Goal: Task Accomplishment & Management: Manage account settings

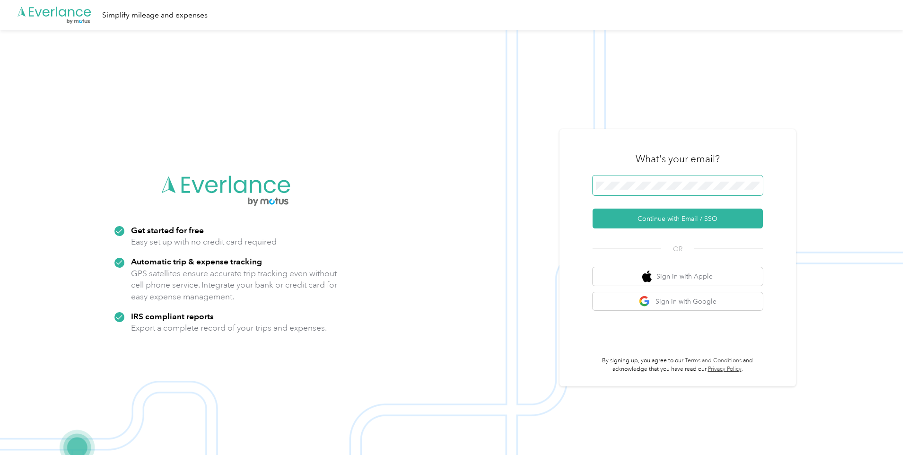
click at [593, 209] on button "Continue with Email / SSO" at bounding box center [678, 219] width 170 height 20
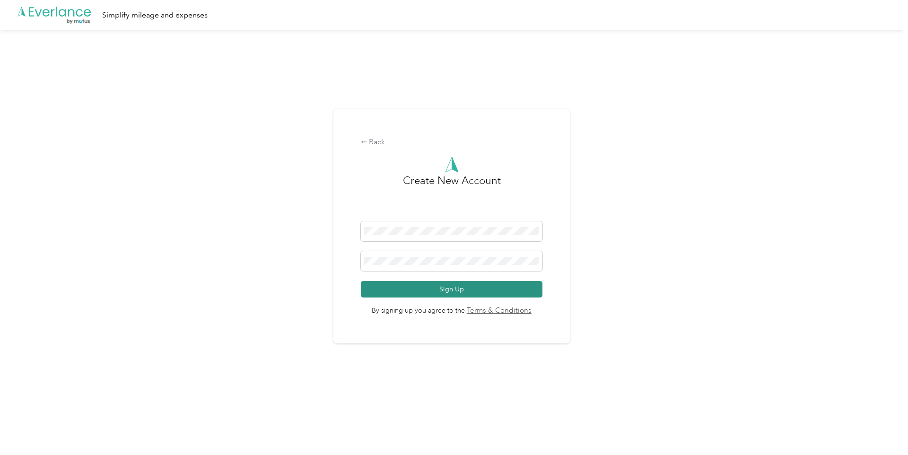
click at [392, 287] on button "Sign Up" at bounding box center [452, 289] width 182 height 17
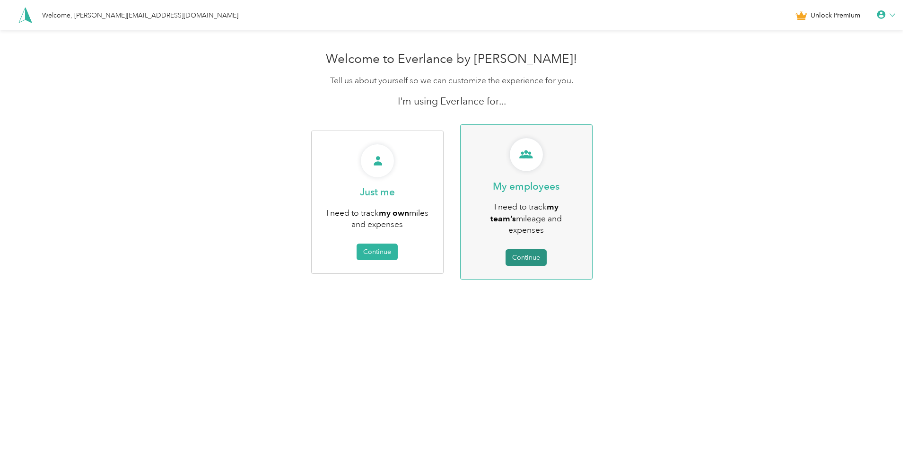
click at [535, 249] on button "Continue" at bounding box center [525, 257] width 41 height 17
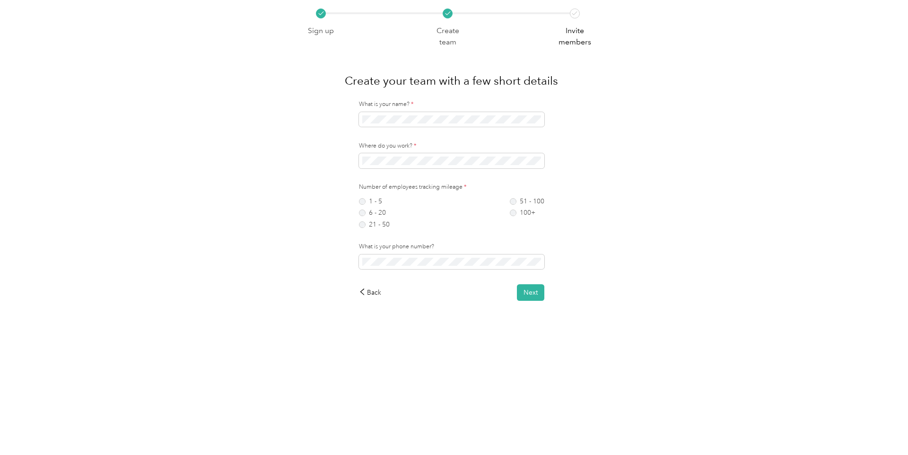
click at [516, 206] on div "51 - 100 100+" at bounding box center [527, 213] width 35 height 30
click at [516, 212] on label "100+" at bounding box center [527, 212] width 35 height 7
click at [376, 288] on div "Back" at bounding box center [370, 293] width 23 height 10
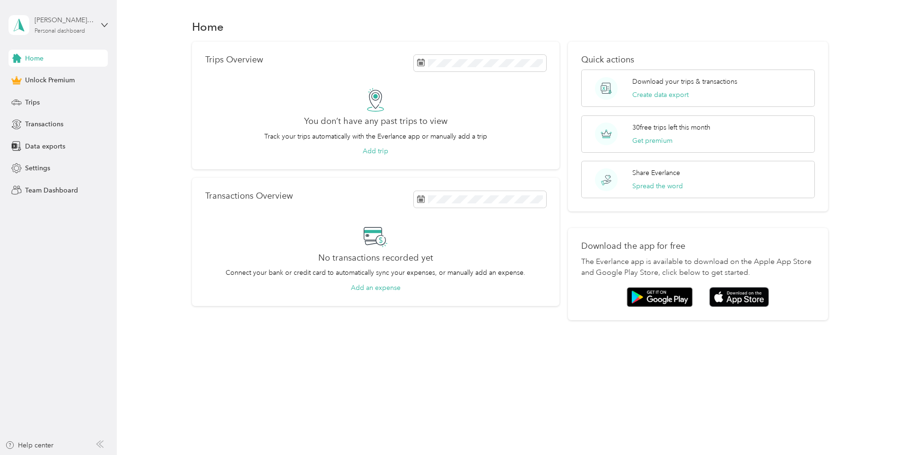
click at [87, 26] on div "[PERSON_NAME][EMAIL_ADDRESS][DOMAIN_NAME] Personal dashboard" at bounding box center [64, 24] width 59 height 19
click at [64, 77] on div "Log out" at bounding box center [134, 78] width 239 height 17
